Goal: Find contact information: Find contact information

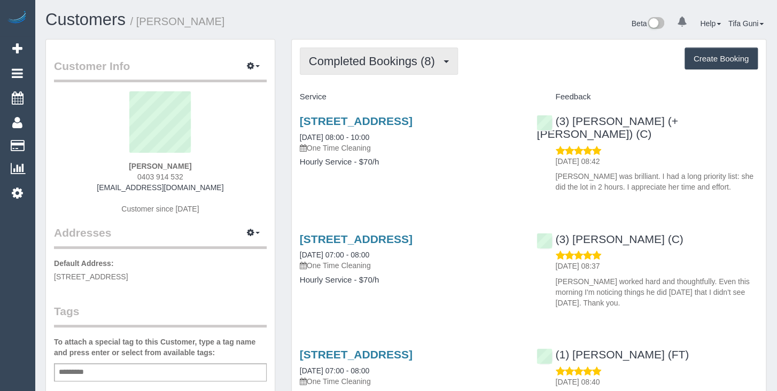
click at [345, 69] on button "Completed Bookings (8)" at bounding box center [379, 61] width 158 height 27
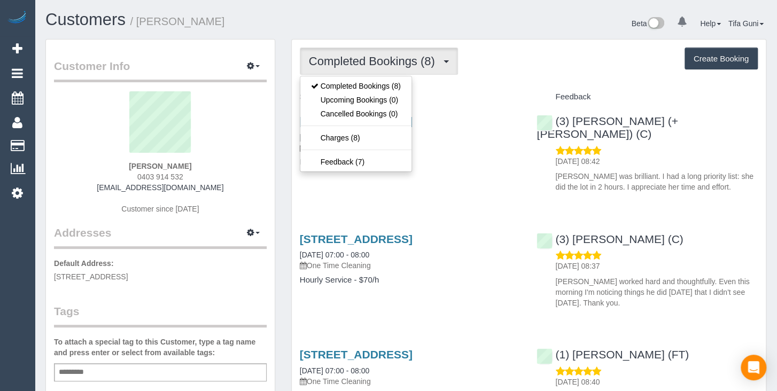
drag, startPoint x: 199, startPoint y: 176, endPoint x: 136, endPoint y: 175, distance: 63.1
click at [136, 175] on div "[PERSON_NAME] 0403 914 532 [EMAIL_ADDRESS][DOMAIN_NAME] Customer since [DATE]" at bounding box center [160, 158] width 213 height 134
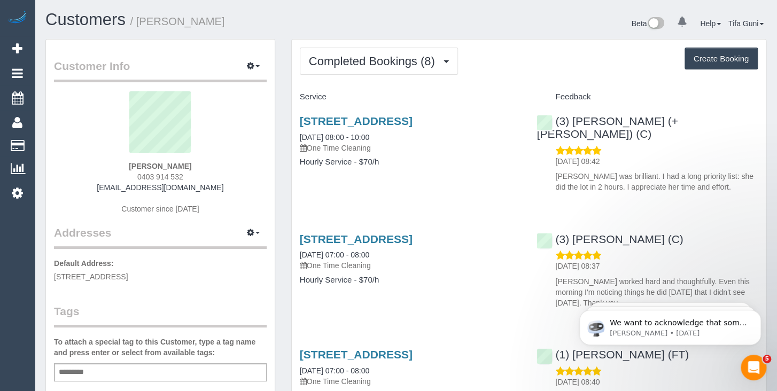
copy span "0403 914 532"
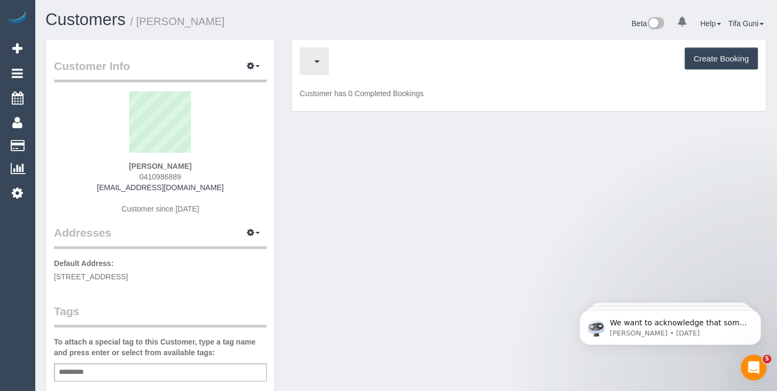
click at [314, 58] on button "button" at bounding box center [314, 61] width 29 height 27
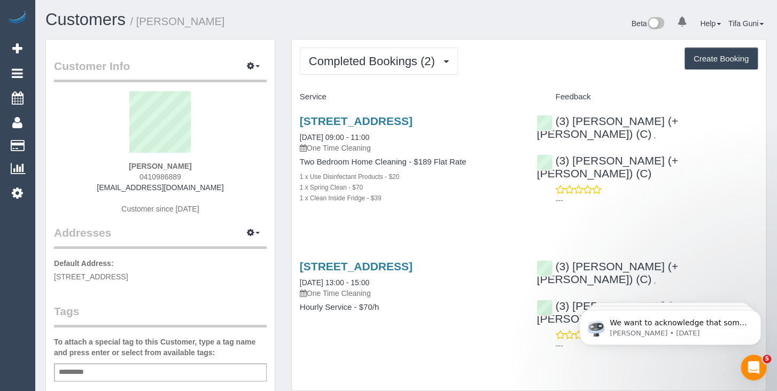
drag, startPoint x: 191, startPoint y: 174, endPoint x: 130, endPoint y: 171, distance: 61.6
click at [130, 171] on div "[PERSON_NAME] 0410986889 [EMAIL_ADDRESS][DOMAIN_NAME] Customer since [DATE]" at bounding box center [160, 158] width 213 height 134
click at [226, 174] on div "Emily Wang 0410986889 emails.emilyz@gmail.com Customer since 2025" at bounding box center [160, 158] width 213 height 134
drag, startPoint x: 190, startPoint y: 178, endPoint x: 136, endPoint y: 177, distance: 54.5
click at [136, 177] on div "Emily Wang 0410986889 emails.emilyz@gmail.com Customer since 2025" at bounding box center [160, 158] width 213 height 134
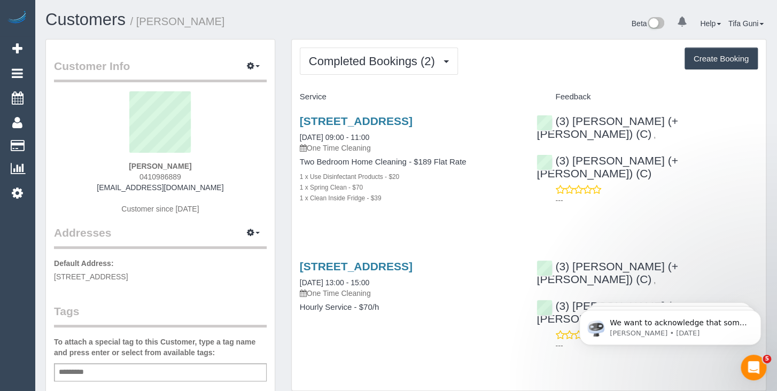
copy span "0410986889"
